Goal: Task Accomplishment & Management: Manage account settings

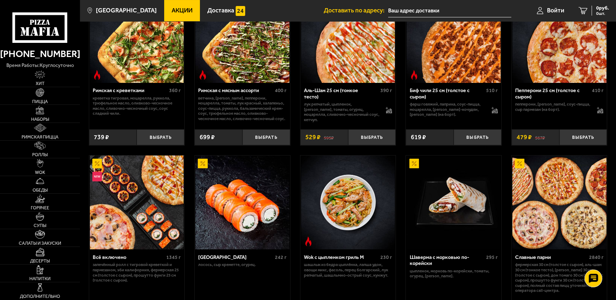
scroll to position [225, 0]
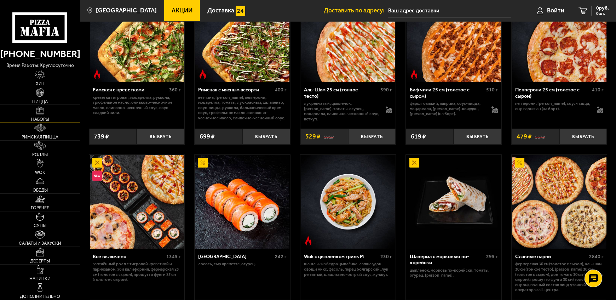
click at [53, 112] on link "Наборы" at bounding box center [40, 113] width 80 height 17
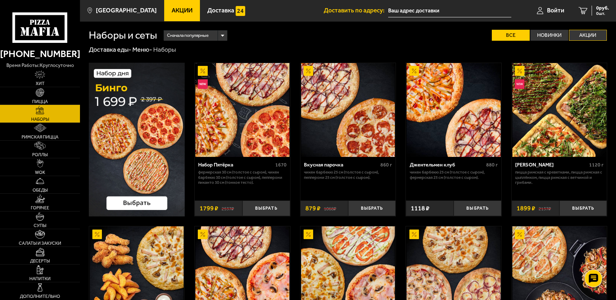
click at [589, 33] on label "Акции" at bounding box center [588, 35] width 38 height 11
click at [0, 0] on input "Акции" at bounding box center [0, 0] width 0 height 0
click at [54, 132] on link "Римская пицца" at bounding box center [40, 131] width 80 height 17
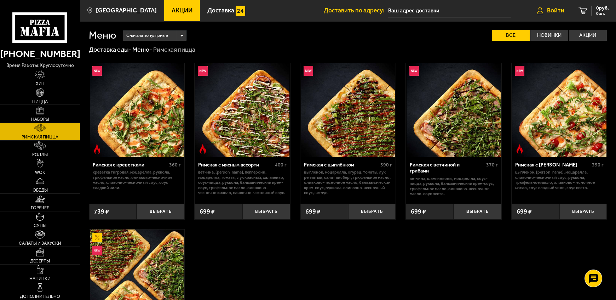
click at [554, 9] on span "Войти" at bounding box center [555, 10] width 17 height 6
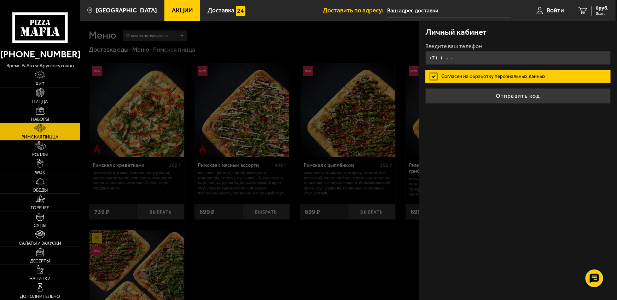
click at [463, 56] on input "+7 ( ) - -" at bounding box center [517, 58] width 185 height 14
click at [461, 56] on input "+7 ( ) - -" at bounding box center [517, 58] width 185 height 14
click at [467, 57] on input "+7 ( ) - -" at bounding box center [517, 58] width 185 height 14
type input "+7 ( ) - -"
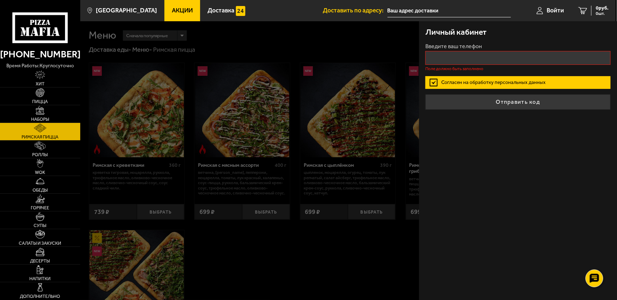
drag, startPoint x: 432, startPoint y: 75, endPoint x: 336, endPoint y: 124, distance: 108.2
click at [432, 76] on label "Согласен на обработку персональных данных" at bounding box center [517, 82] width 185 height 13
click at [0, 0] on input "Согласен на обработку персональных данных" at bounding box center [0, 0] width 0 height 0
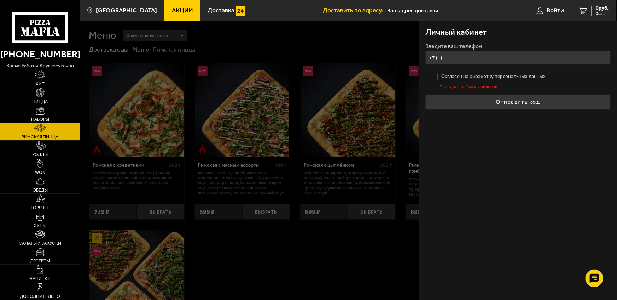
click at [474, 59] on input "+7 ( ) - -" at bounding box center [517, 58] width 185 height 14
type input "+7 ( ) - -"
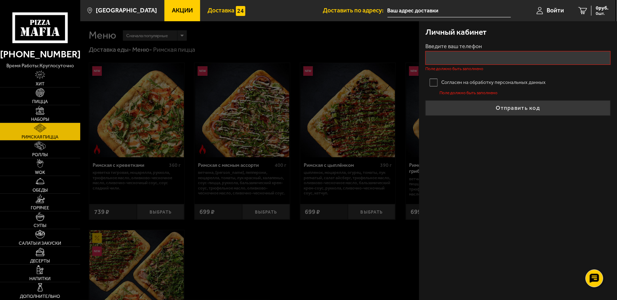
type input "+7 ( ) - -"
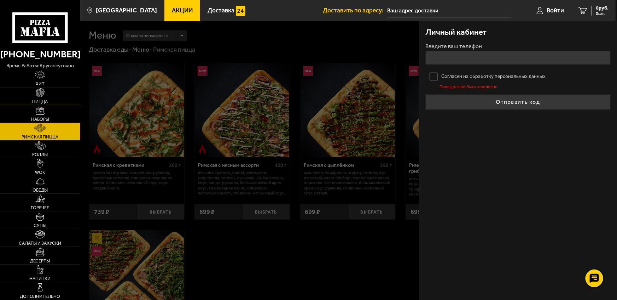
click at [39, 93] on img at bounding box center [40, 92] width 9 height 9
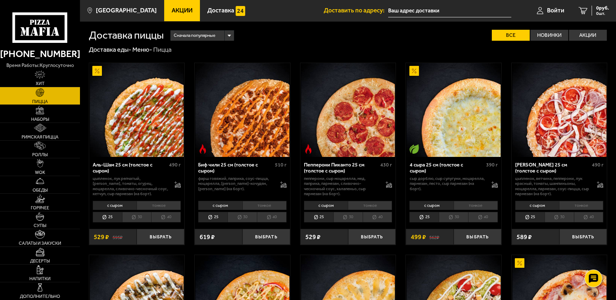
click at [230, 36] on div "Сначала популярные" at bounding box center [201, 35] width 63 height 10
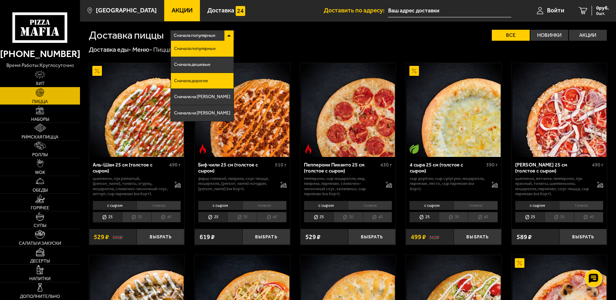
click at [203, 83] on li "Сначала дорогие" at bounding box center [202, 81] width 63 height 16
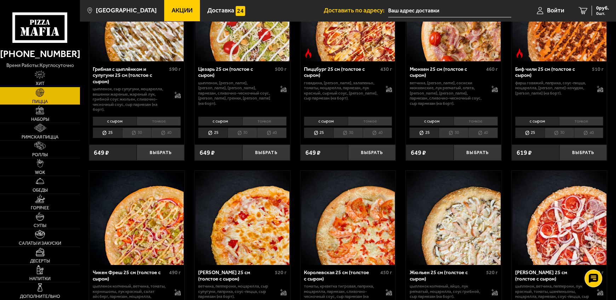
scroll to position [96, 0]
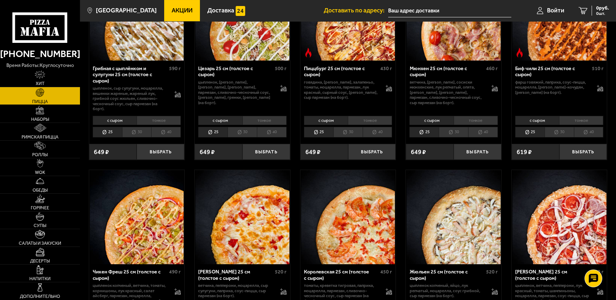
click at [135, 133] on li "30" at bounding box center [136, 132] width 29 height 11
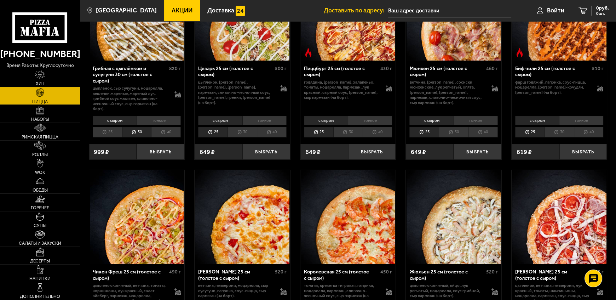
click at [166, 131] on li "40" at bounding box center [166, 132] width 30 height 11
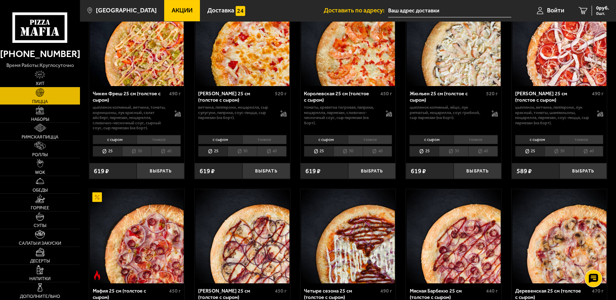
scroll to position [267, 0]
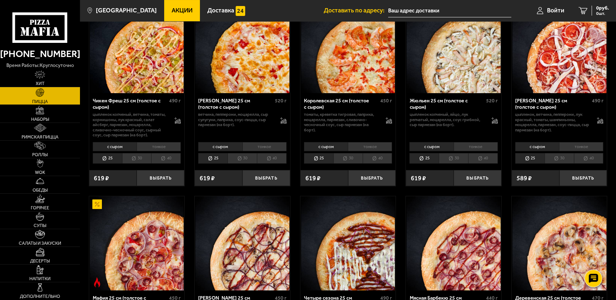
click at [136, 158] on li "30" at bounding box center [136, 158] width 29 height 11
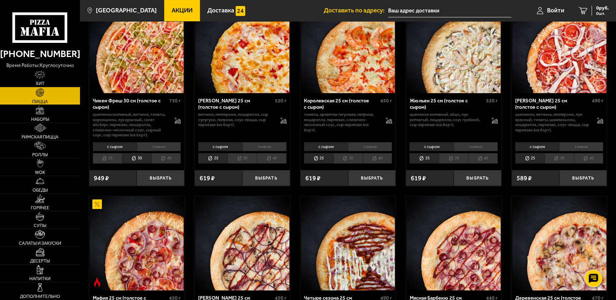
click at [166, 157] on li "40" at bounding box center [166, 158] width 30 height 11
click at [272, 158] on li "40" at bounding box center [272, 158] width 30 height 11
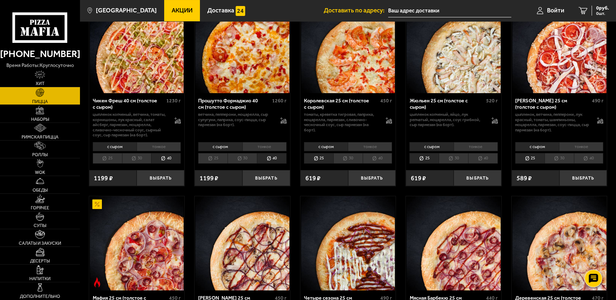
click at [385, 156] on li "40" at bounding box center [378, 158] width 30 height 11
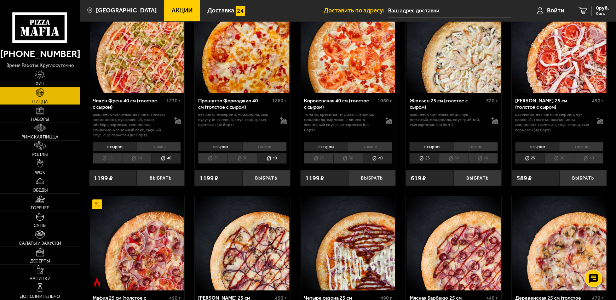
click at [482, 156] on li "40" at bounding box center [483, 158] width 30 height 11
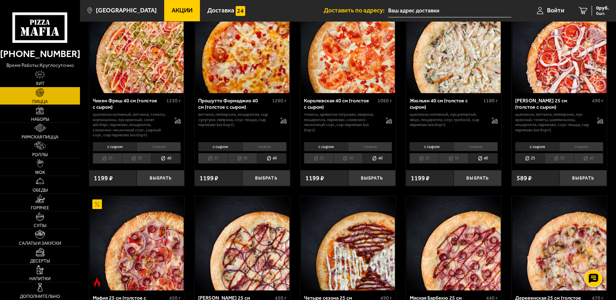
click at [593, 159] on li "40" at bounding box center [589, 158] width 30 height 11
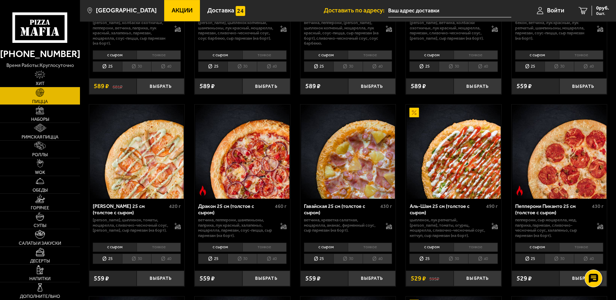
scroll to position [566, 0]
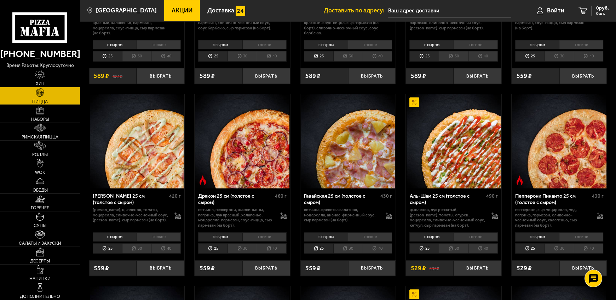
click at [592, 249] on li "40" at bounding box center [589, 248] width 30 height 11
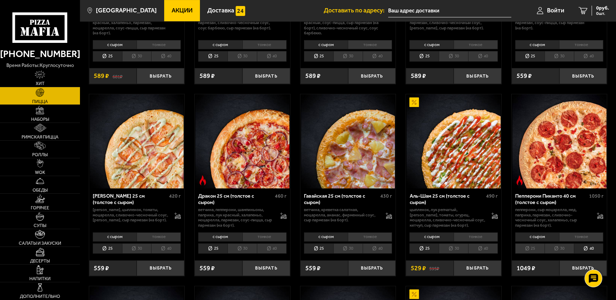
click at [487, 250] on li "40" at bounding box center [483, 248] width 30 height 11
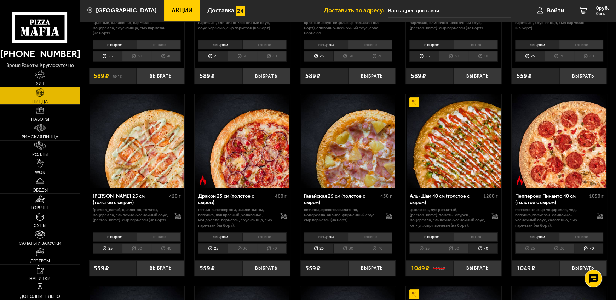
click at [378, 247] on li "40" at bounding box center [378, 248] width 30 height 11
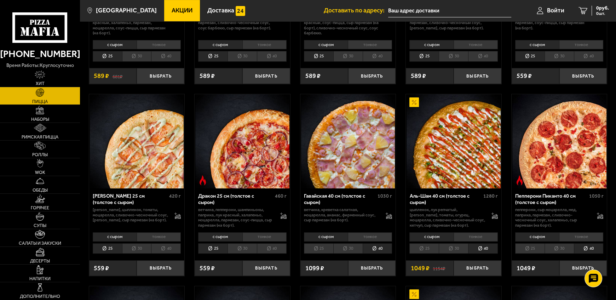
click at [270, 246] on li "40" at bounding box center [272, 248] width 30 height 11
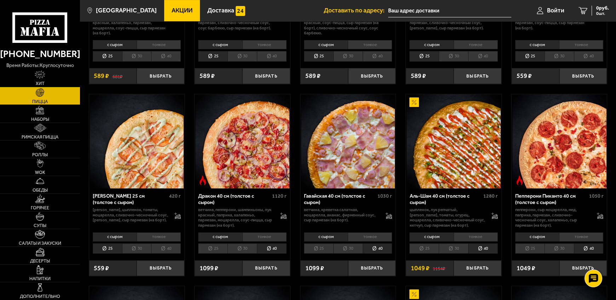
click at [168, 249] on li "40" at bounding box center [166, 248] width 30 height 11
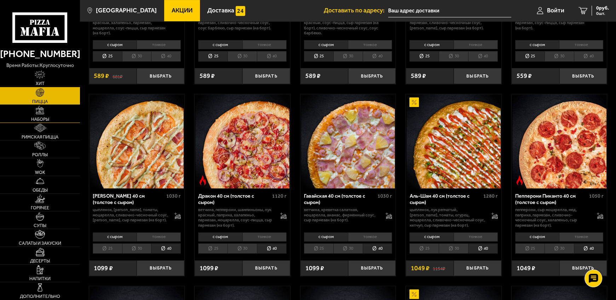
click at [46, 118] on span "Наборы" at bounding box center [40, 119] width 18 height 5
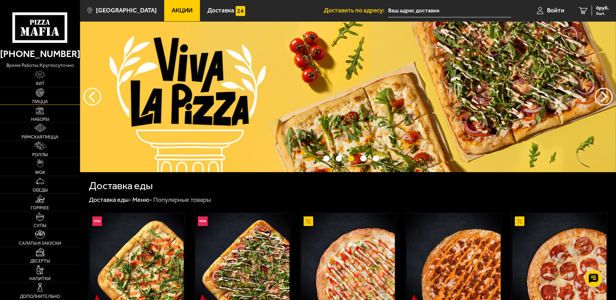
click at [41, 96] on img at bounding box center [40, 92] width 9 height 9
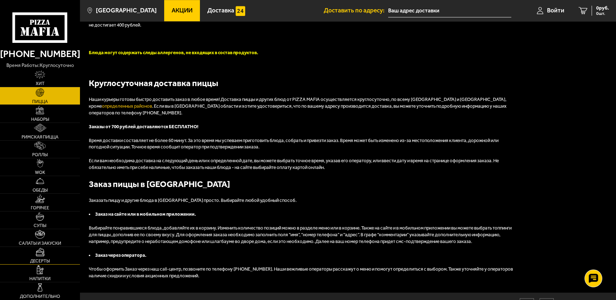
scroll to position [1316, 0]
click at [50, 114] on link "Наборы" at bounding box center [40, 113] width 80 height 17
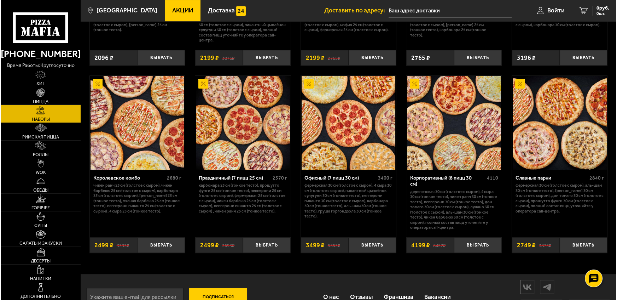
scroll to position [961, 0]
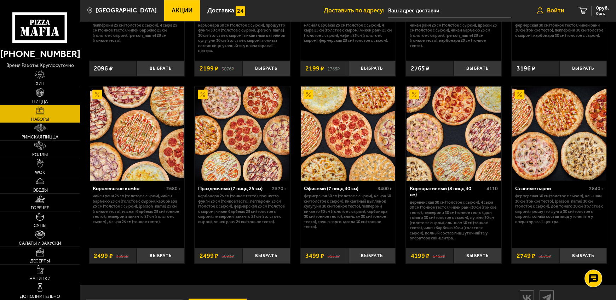
click at [554, 10] on span "Войти" at bounding box center [555, 10] width 17 height 6
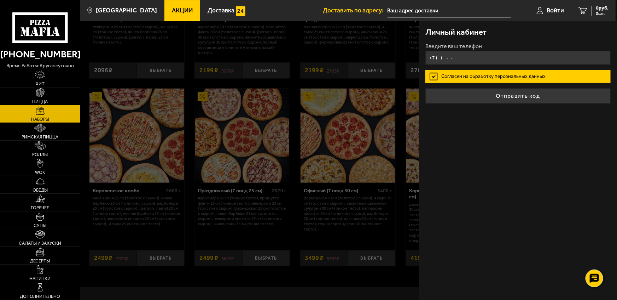
click at [461, 57] on input "+7 ( ) - -" at bounding box center [517, 58] width 185 height 14
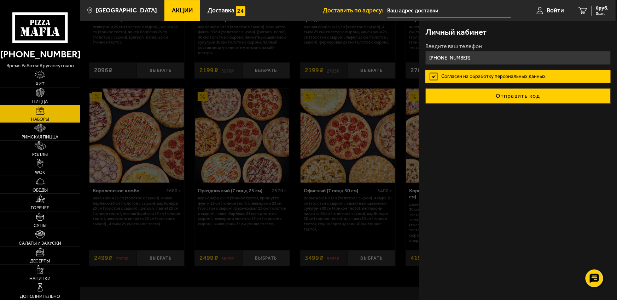
type input "[PHONE_NUMBER]"
click at [501, 95] on button "Отправить код" at bounding box center [517, 96] width 185 height 16
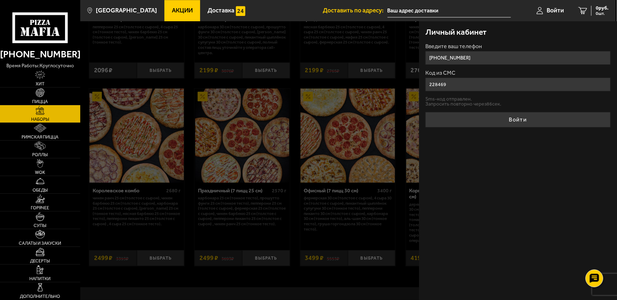
drag, startPoint x: 434, startPoint y: 86, endPoint x: 411, endPoint y: 87, distance: 23.4
type input "558469"
click at [511, 118] on button "Войти" at bounding box center [517, 120] width 185 height 16
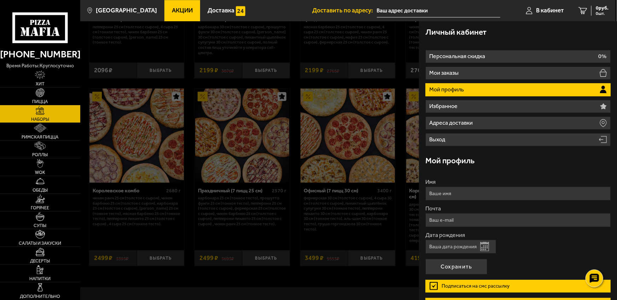
click at [464, 191] on input "Имя" at bounding box center [517, 193] width 185 height 14
type input "[PERSON_NAME]"
click at [457, 222] on input "Почта" at bounding box center [517, 220] width 185 height 14
type input "[EMAIL_ADDRESS][DOMAIN_NAME]"
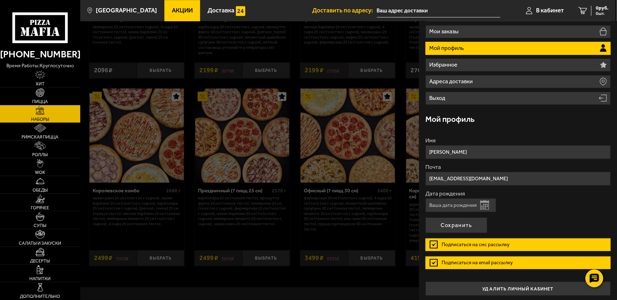
scroll to position [43, 0]
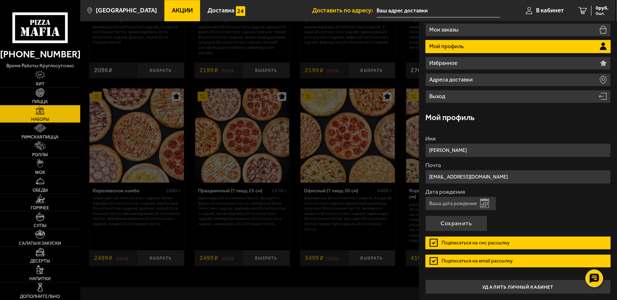
click at [485, 203] on button "Открыть календарь" at bounding box center [484, 202] width 9 height 9
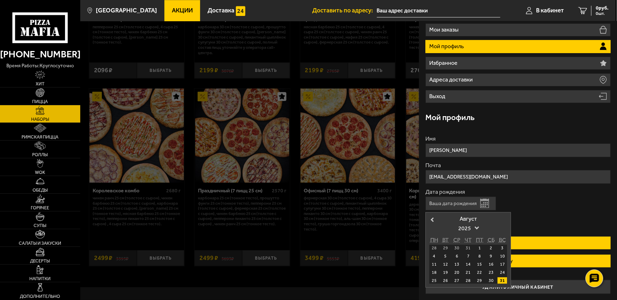
click at [500, 217] on div "Август" at bounding box center [468, 219] width 78 height 6
click at [432, 219] on span "Previous Month" at bounding box center [432, 219] width 0 height 7
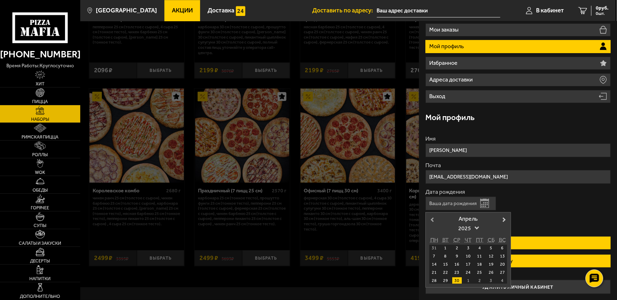
click at [432, 219] on span "Previous Month" at bounding box center [432, 219] width 0 height 7
click at [432, 218] on span "Previous Month" at bounding box center [432, 219] width 0 height 7
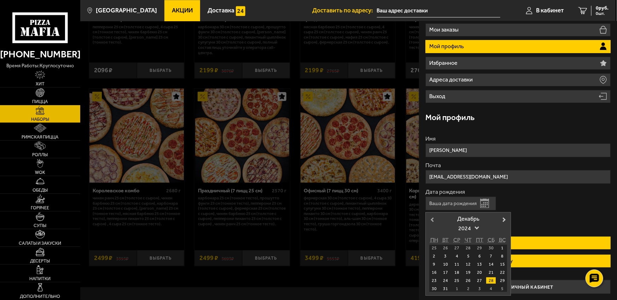
click at [432, 218] on span "Previous Month" at bounding box center [432, 219] width 0 height 7
click at [432, 217] on span "Previous Month" at bounding box center [432, 219] width 0 height 7
click at [446, 255] on div "3" at bounding box center [446, 256] width 10 height 6
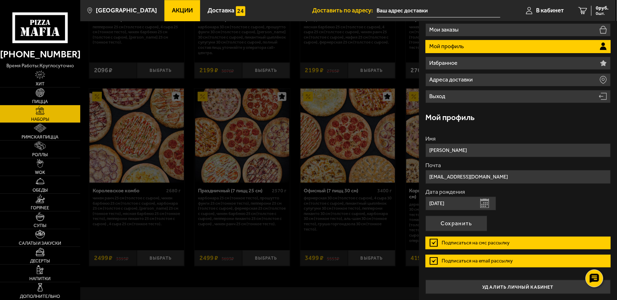
click at [483, 204] on button "Открыть календарь" at bounding box center [484, 202] width 9 height 9
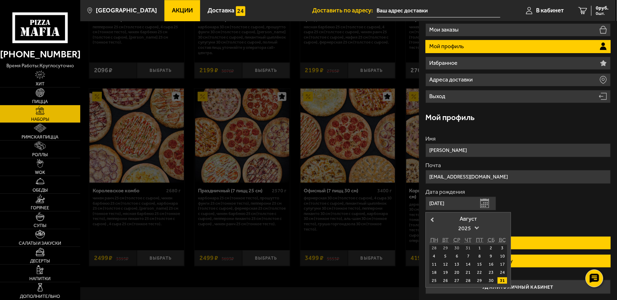
click at [467, 226] on span "2025" at bounding box center [468, 228] width 20 height 13
click at [468, 271] on link at bounding box center [468, 272] width 5 height 5
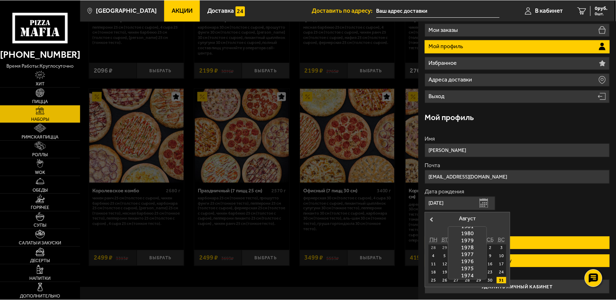
scroll to position [318, 0]
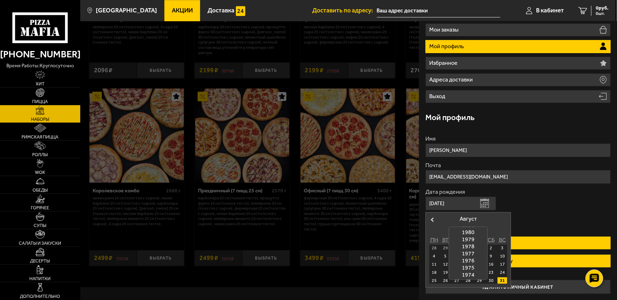
click at [468, 272] on div "1974" at bounding box center [468, 274] width 38 height 7
click at [506, 219] on button "Next Month" at bounding box center [504, 219] width 11 height 11
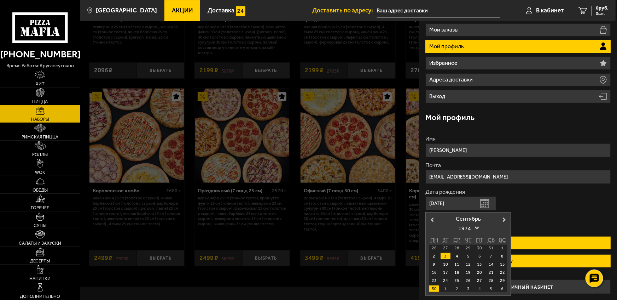
click at [447, 253] on div "3" at bounding box center [446, 256] width 10 height 6
type input "[DATE]"
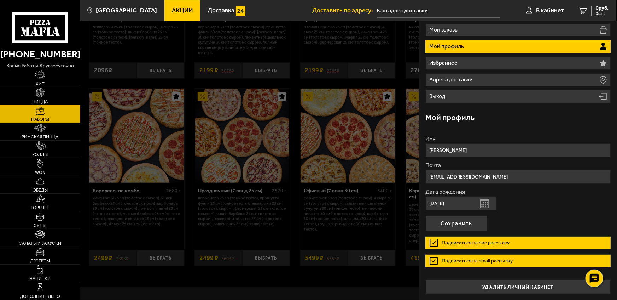
click at [434, 261] on label "Подписаться на email рассылку" at bounding box center [517, 260] width 185 height 13
click at [0, 0] on input "Подписаться на email рассылку" at bounding box center [0, 0] width 0 height 0
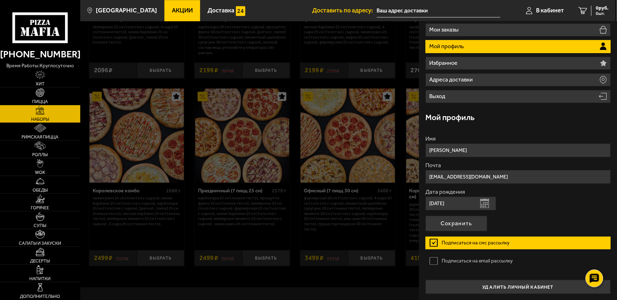
click at [435, 241] on label "Подписаться на смс рассылку" at bounding box center [517, 242] width 185 height 13
click at [0, 0] on input "Подписаться на смс рассылку" at bounding box center [0, 0] width 0 height 0
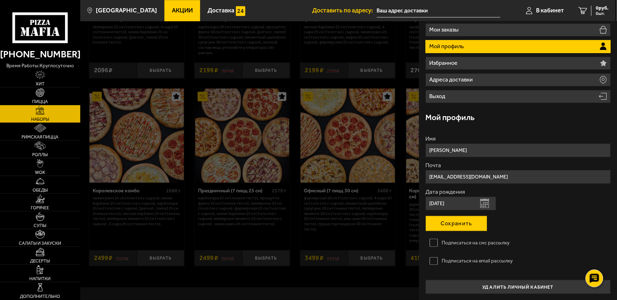
click at [453, 221] on button "Сохранить" at bounding box center [456, 223] width 62 height 16
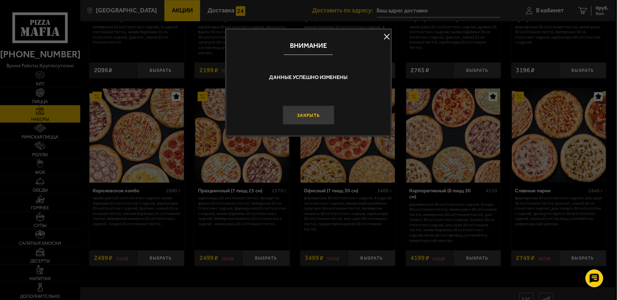
click at [305, 114] on button "Закрыть" at bounding box center [308, 114] width 51 height 19
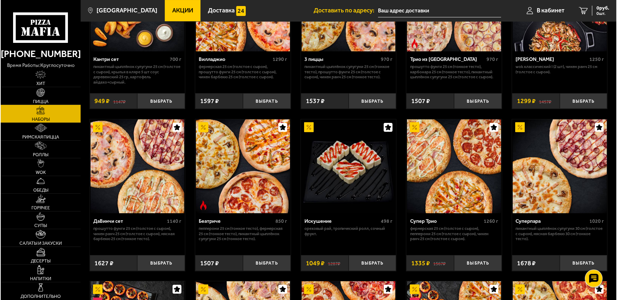
scroll to position [0, 0]
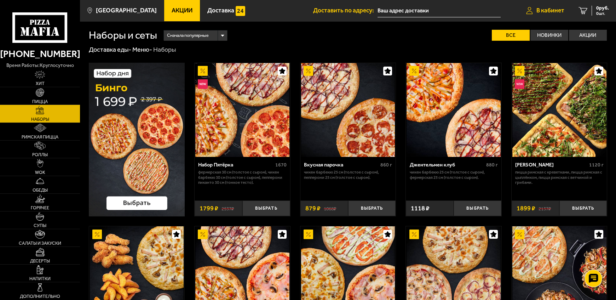
click at [546, 8] on span "В кабинет" at bounding box center [550, 10] width 28 height 6
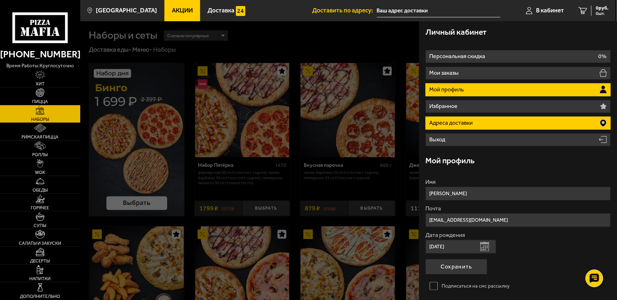
click at [452, 120] on p "Адреса доставки" at bounding box center [451, 123] width 45 height 6
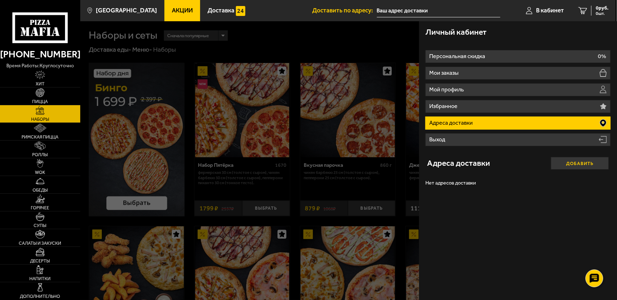
click at [578, 163] on button "Добавить" at bounding box center [580, 163] width 58 height 13
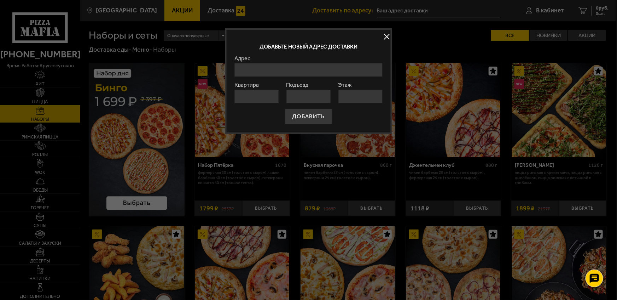
click at [258, 71] on input "Адрес" at bounding box center [308, 70] width 148 height 14
click at [252, 70] on input "Адрес" at bounding box center [308, 70] width 148 height 14
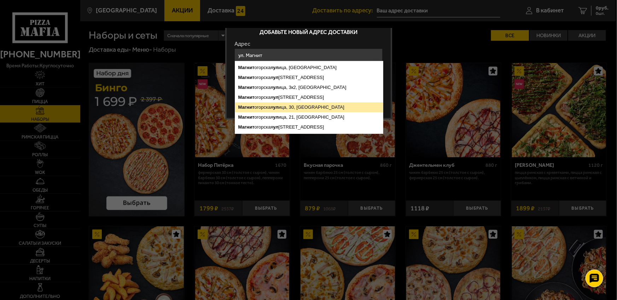
scroll to position [9, 0]
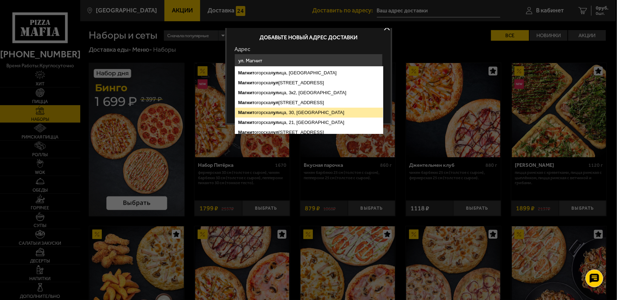
click at [289, 104] on ymaps "Магнит огорская ул ица, [GEOGRAPHIC_DATA], [GEOGRAPHIC_DATA], [GEOGRAPHIC_DATA]…" at bounding box center [309, 102] width 148 height 69
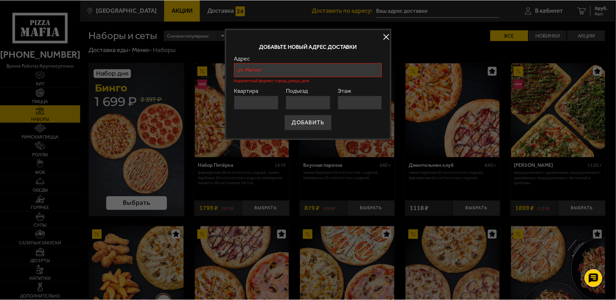
scroll to position [0, 0]
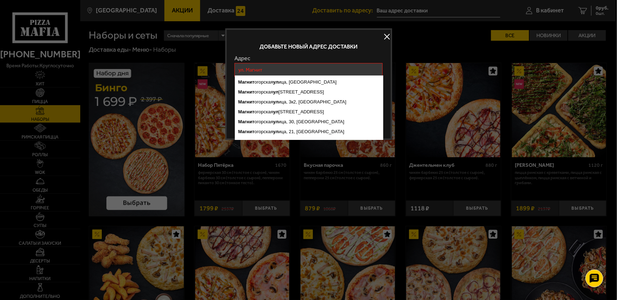
click at [273, 71] on input "ул. Магнит" at bounding box center [308, 70] width 148 height 14
click at [268, 120] on ymaps "Магнит огорская [STREET_ADDRESS]" at bounding box center [309, 122] width 148 height 10
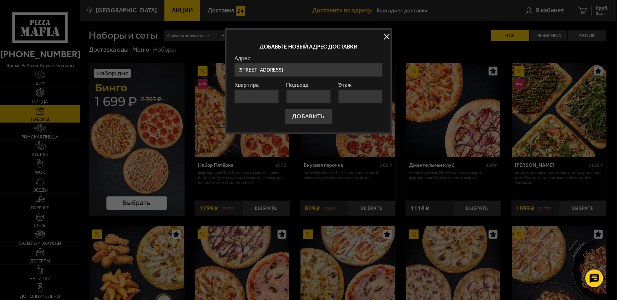
click at [280, 71] on input "[STREET_ADDRESS]" at bounding box center [308, 70] width 148 height 14
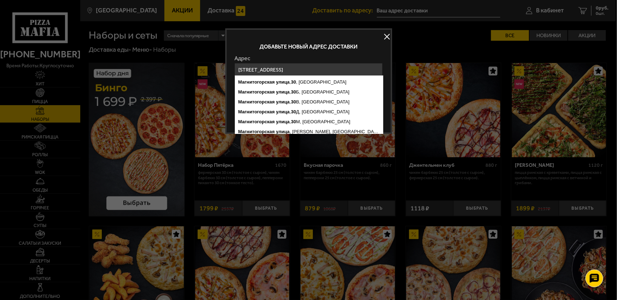
click at [352, 72] on input "[STREET_ADDRESS]" at bounding box center [308, 70] width 148 height 14
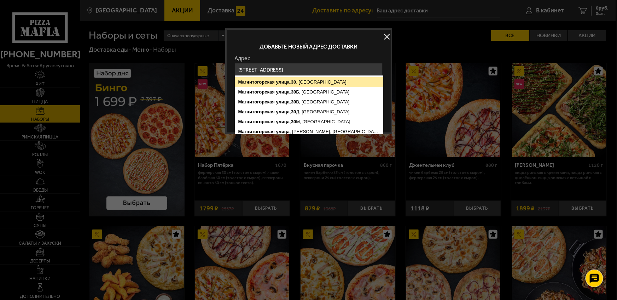
click at [272, 81] on ymaps "Магнитогорская" at bounding box center [256, 81] width 36 height 5
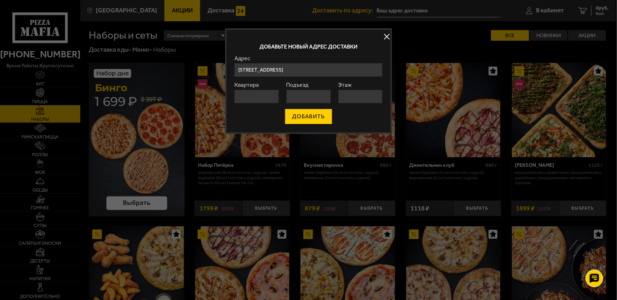
click at [308, 116] on button "ДОБАВИТЬ" at bounding box center [308, 117] width 47 height 16
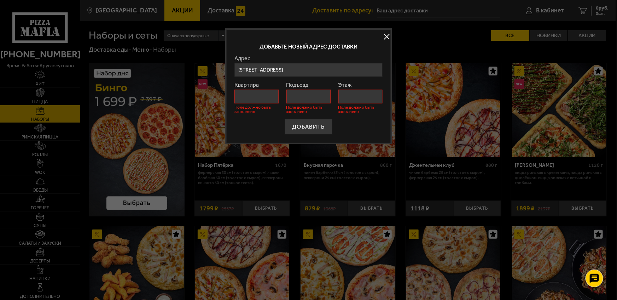
click at [360, 69] on input "[STREET_ADDRESS]" at bounding box center [308, 70] width 148 height 14
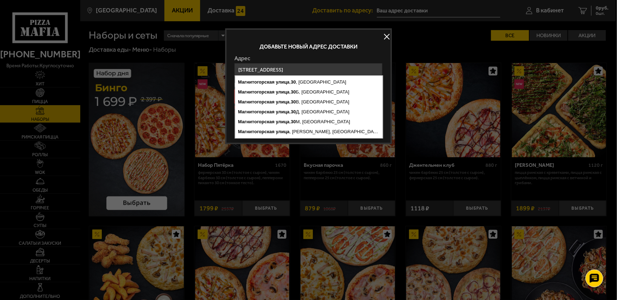
click at [360, 68] on input "[STREET_ADDRESS]" at bounding box center [308, 70] width 148 height 14
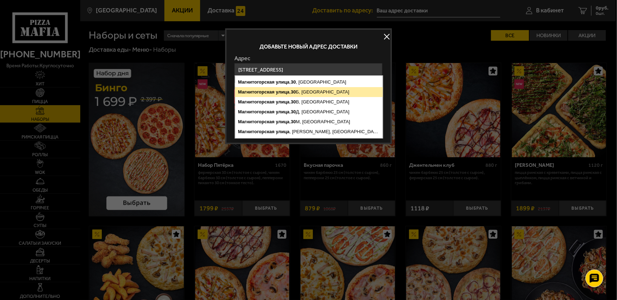
click at [292, 89] on ymaps "30" at bounding box center [293, 91] width 5 height 5
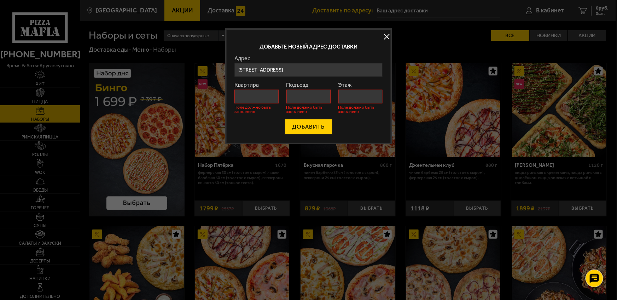
click at [307, 124] on button "ДОБАВИТЬ" at bounding box center [308, 127] width 47 height 16
click at [307, 126] on div "ДОБАВИТЬ" at bounding box center [308, 127] width 148 height 16
drag, startPoint x: 245, startPoint y: 96, endPoint x: 267, endPoint y: 97, distance: 22.6
click at [246, 96] on input "Квартира" at bounding box center [256, 96] width 45 height 14
click at [351, 68] on input "[STREET_ADDRESS]" at bounding box center [308, 70] width 148 height 14
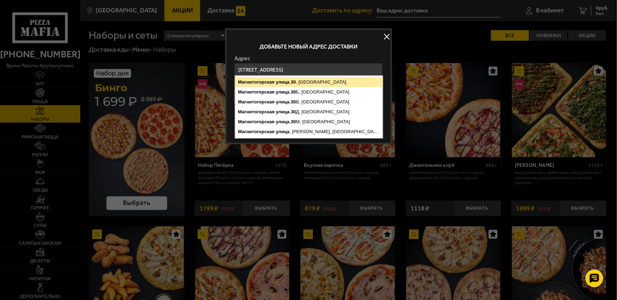
type input "[STREET_ADDRESS]"
click at [283, 81] on ymaps "улица" at bounding box center [283, 81] width 14 height 5
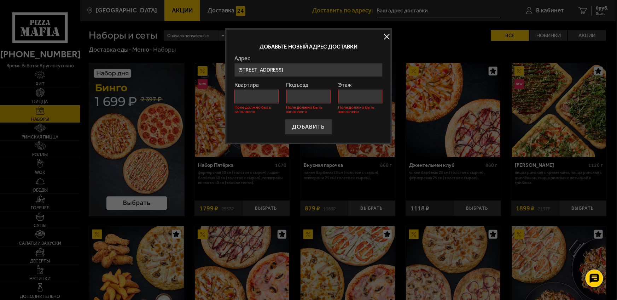
click at [265, 93] on input "Квартира" at bounding box center [256, 96] width 45 height 14
type input "-"
click at [306, 95] on input "Подъезд" at bounding box center [308, 96] width 45 height 14
type input "-"
click at [363, 93] on input "Этаж" at bounding box center [360, 96] width 45 height 14
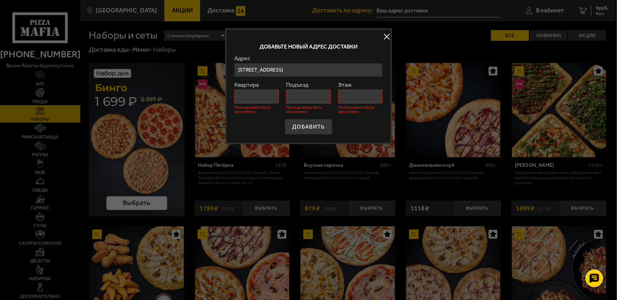
type input "-"
click at [248, 97] on input "Квартира" at bounding box center [256, 96] width 45 height 14
type input "-"
click at [355, 122] on div "ДОБАВИТЬ" at bounding box center [308, 127] width 148 height 16
click at [307, 127] on button "ДОБАВИТЬ" at bounding box center [308, 127] width 47 height 16
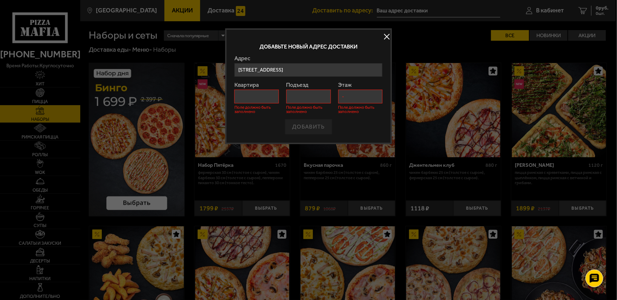
click at [386, 37] on button at bounding box center [387, 36] width 11 height 11
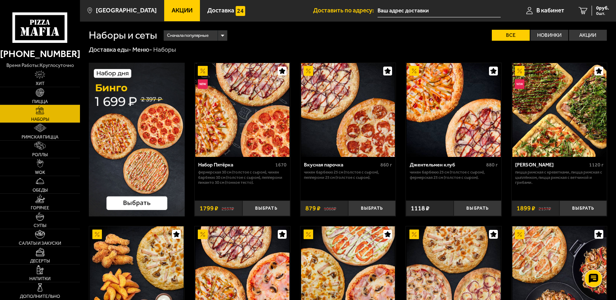
click at [453, 10] on input "text" at bounding box center [438, 10] width 123 height 13
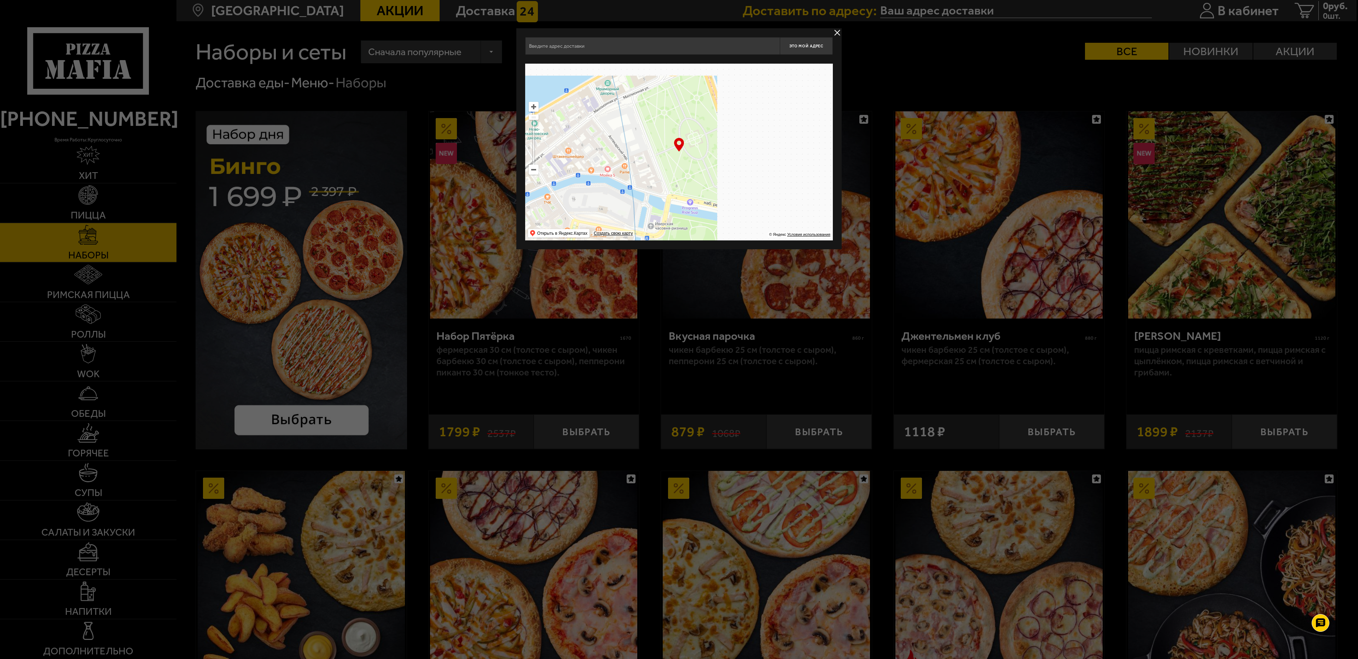
drag, startPoint x: 767, startPoint y: 152, endPoint x: 463, endPoint y: 322, distance: 348.3
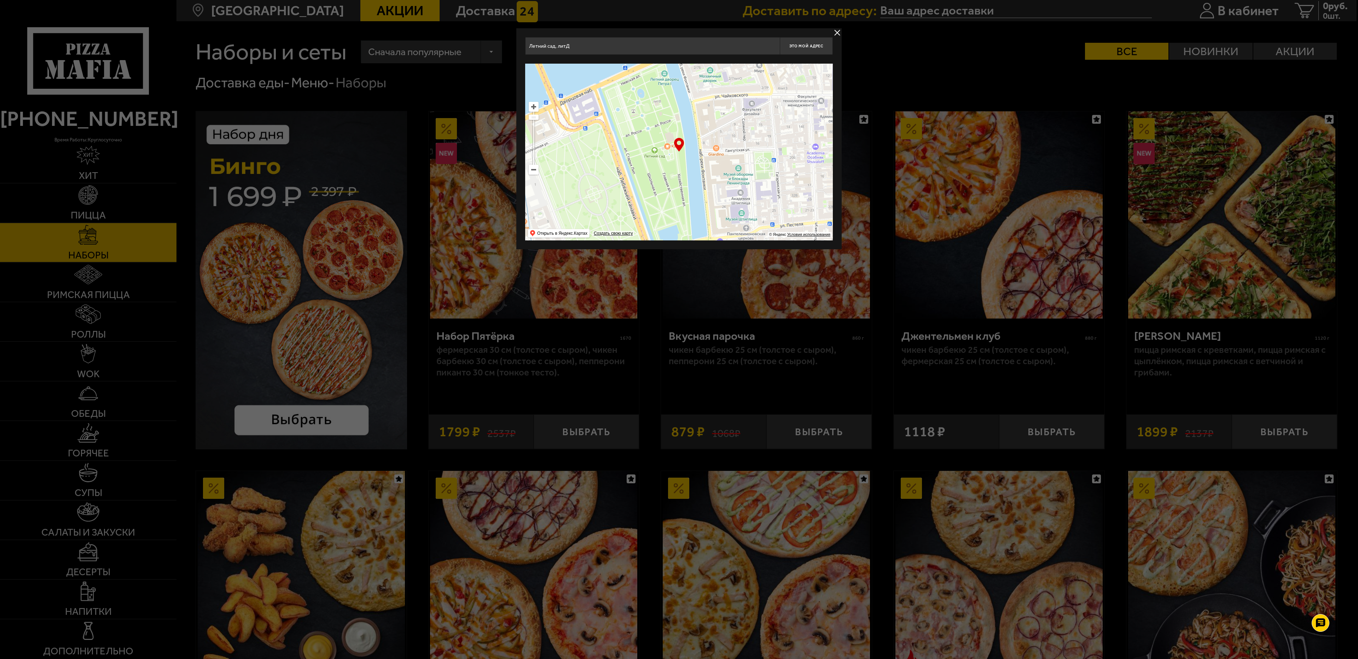
drag, startPoint x: 731, startPoint y: 192, endPoint x: 583, endPoint y: 171, distance: 149.3
click at [583, 171] on ymaps at bounding box center [679, 152] width 308 height 177
click at [615, 188] on ymaps at bounding box center [679, 152] width 308 height 177
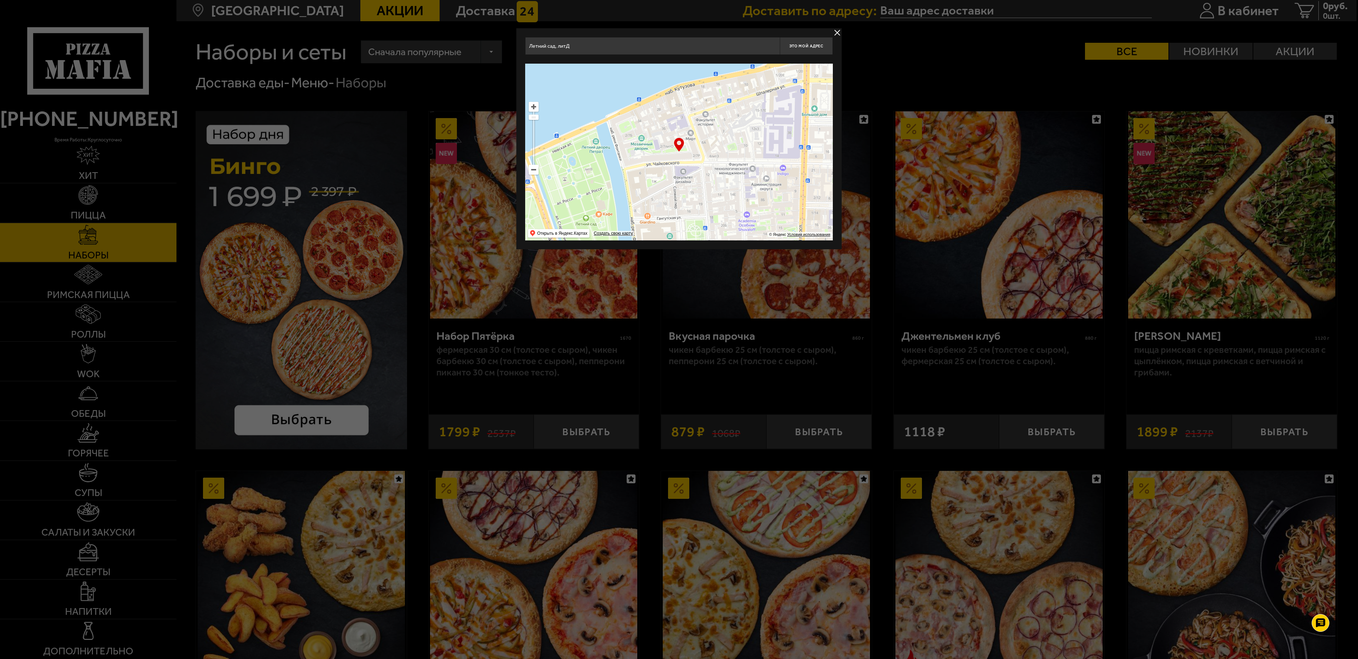
drag, startPoint x: 717, startPoint y: 187, endPoint x: 649, endPoint y: 255, distance: 96.5
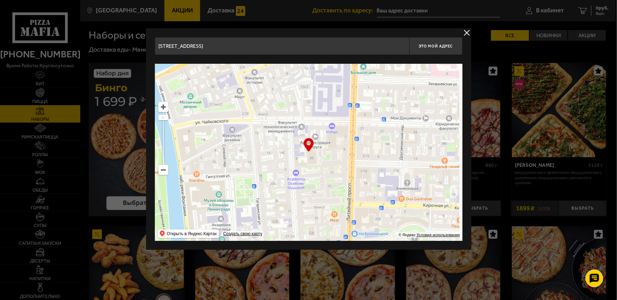
drag, startPoint x: 386, startPoint y: 191, endPoint x: 219, endPoint y: 105, distance: 187.6
click at [220, 105] on ymaps at bounding box center [309, 152] width 308 height 177
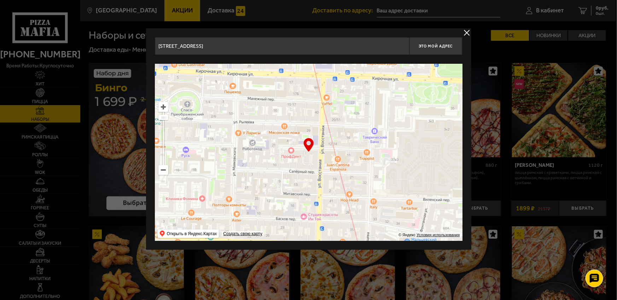
drag, startPoint x: 407, startPoint y: 155, endPoint x: 301, endPoint y: 125, distance: 110.6
click at [301, 125] on ymaps at bounding box center [309, 152] width 308 height 177
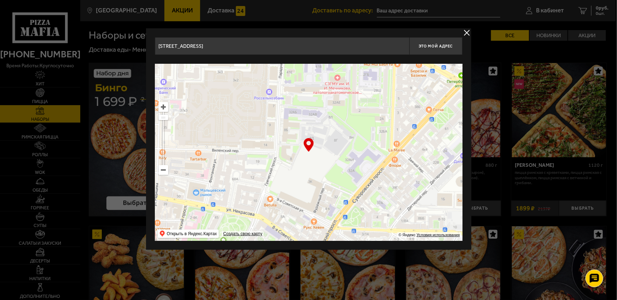
drag, startPoint x: 417, startPoint y: 168, endPoint x: 210, endPoint y: 84, distance: 222.9
click at [210, 88] on ymaps at bounding box center [309, 152] width 308 height 177
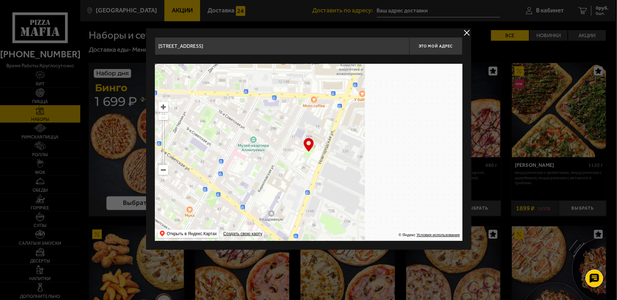
drag, startPoint x: 351, startPoint y: 142, endPoint x: 138, endPoint y: 145, distance: 212.9
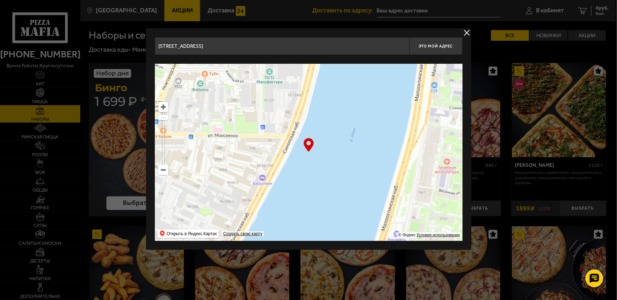
drag, startPoint x: 250, startPoint y: 138, endPoint x: 150, endPoint y: 155, distance: 102.1
click at [150, 154] on div "[STREET_ADDRESS] Это мой адрес Найдите адрес перетащив карту … © Яндекс Условия…" at bounding box center [308, 138] width 325 height 221
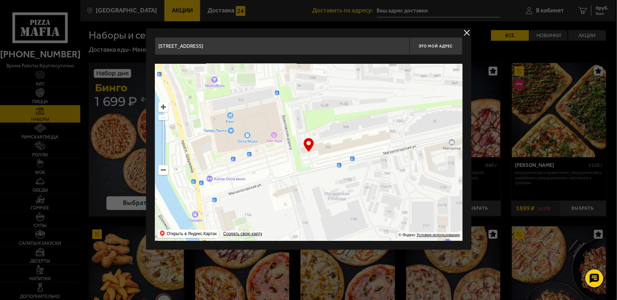
type input "[STREET_ADDRESS]"
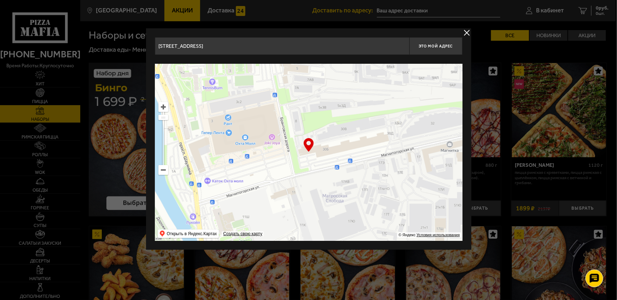
drag, startPoint x: 372, startPoint y: 141, endPoint x: 319, endPoint y: 190, distance: 71.6
click at [319, 190] on ymaps at bounding box center [309, 152] width 308 height 177
click at [355, 169] on ymaps at bounding box center [309, 152] width 308 height 177
click at [434, 46] on span "Это мой адрес" at bounding box center [436, 46] width 34 height 5
type input "[STREET_ADDRESS]"
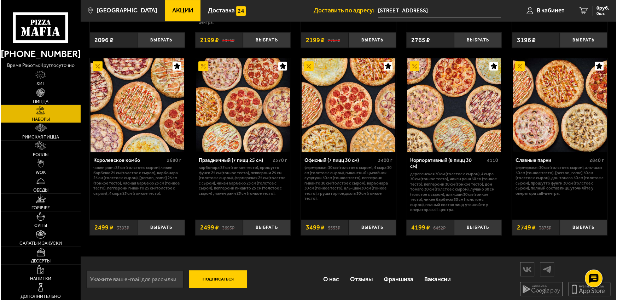
scroll to position [993, 0]
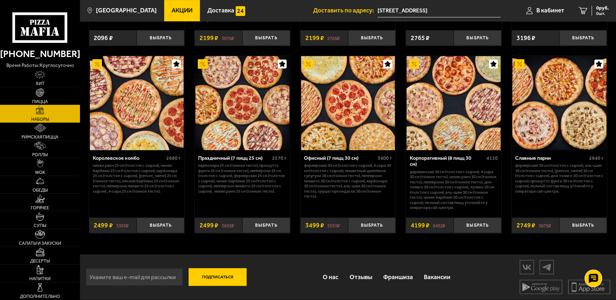
click at [361, 106] on img at bounding box center [348, 103] width 94 height 94
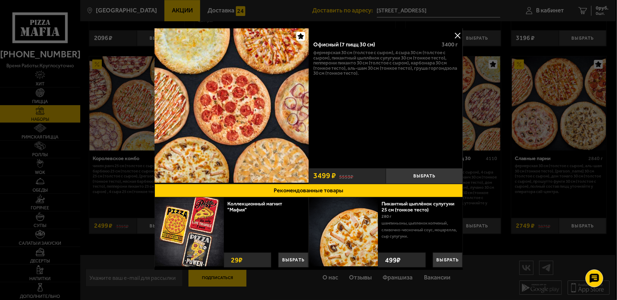
scroll to position [3, 0]
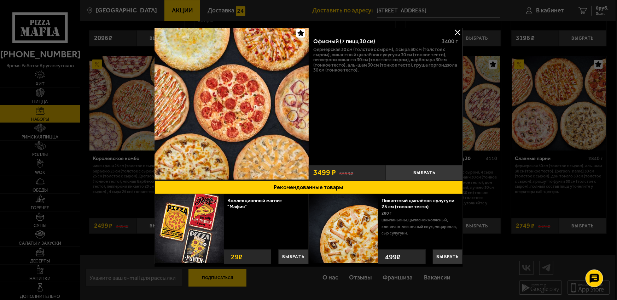
click at [259, 128] on img at bounding box center [231, 102] width 154 height 154
click at [456, 32] on button at bounding box center [457, 32] width 11 height 11
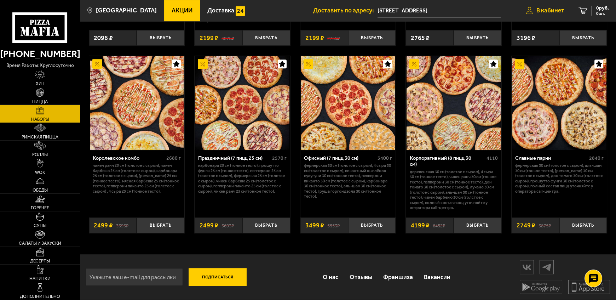
click at [543, 10] on span "В кабинет" at bounding box center [550, 10] width 28 height 6
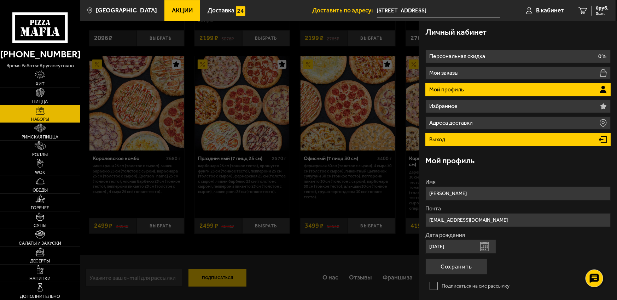
click at [433, 137] on p "Выход" at bounding box center [438, 140] width 18 height 6
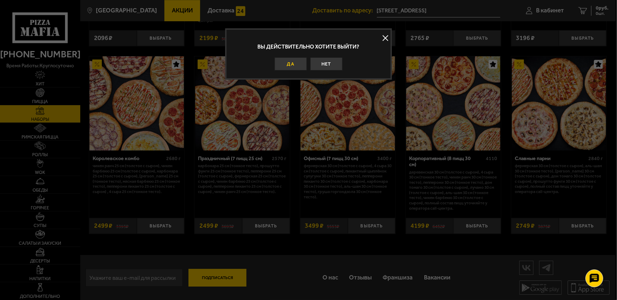
click at [289, 60] on button "Да" at bounding box center [291, 63] width 32 height 13
